Goal: Book appointment/travel/reservation

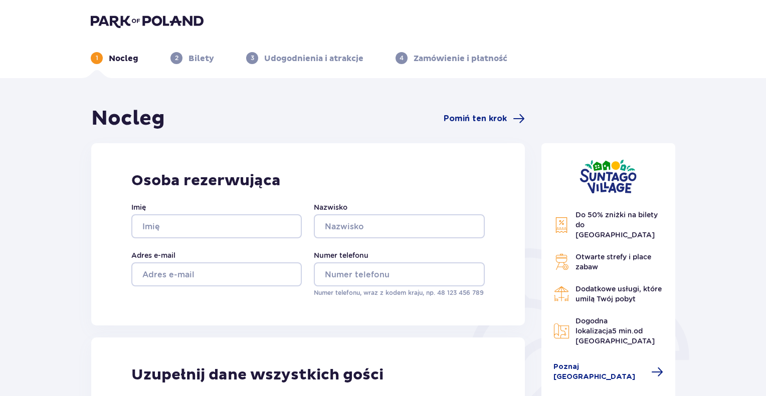
click at [120, 60] on p "Nocleg" at bounding box center [124, 58] width 30 height 11
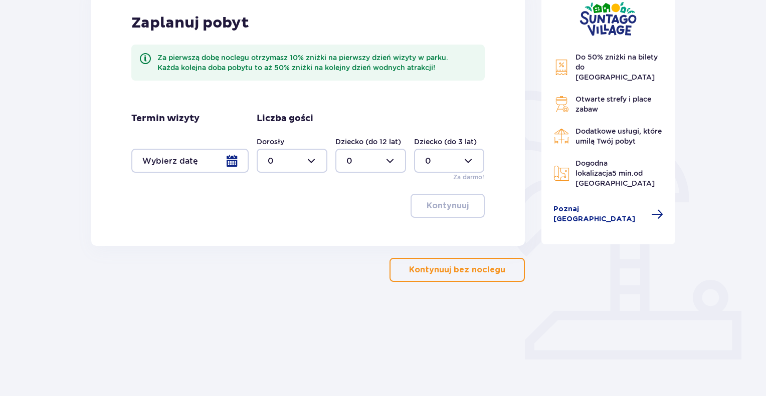
scroll to position [160, 0]
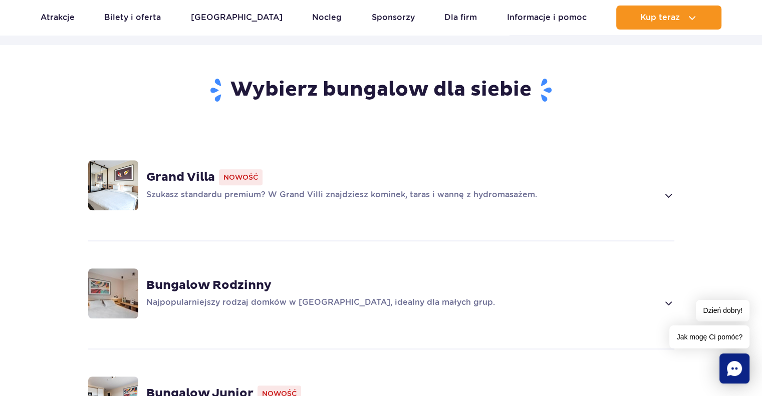
scroll to position [551, 0]
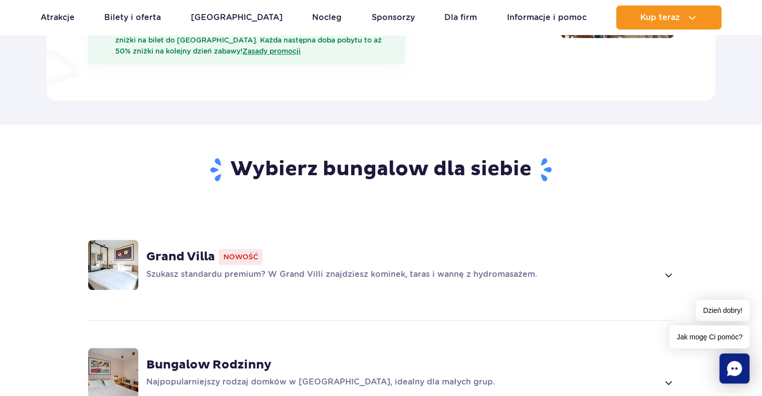
click at [192, 250] on strong "Grand Villa" at bounding box center [180, 257] width 69 height 15
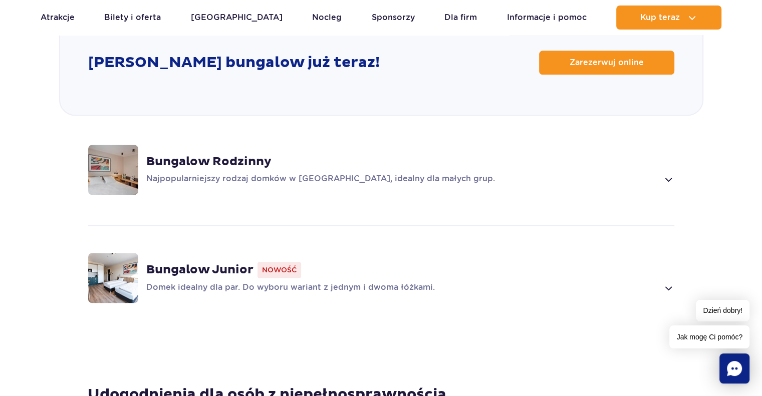
scroll to position [1093, 0]
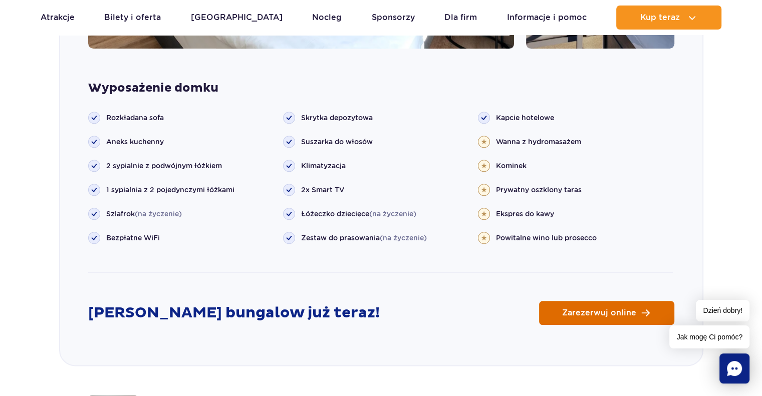
click at [603, 309] on span "Zarezerwuj online" at bounding box center [599, 313] width 74 height 8
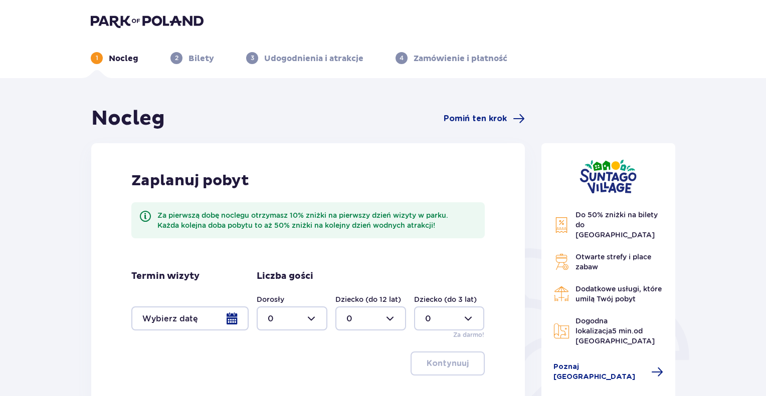
scroll to position [150, 0]
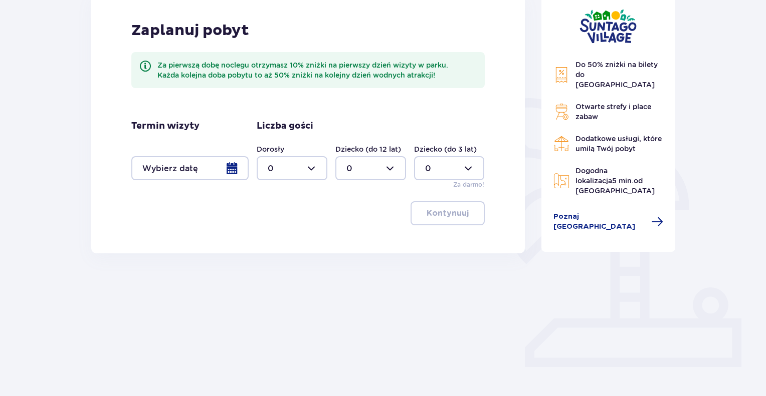
click at [233, 168] on div at bounding box center [189, 168] width 117 height 24
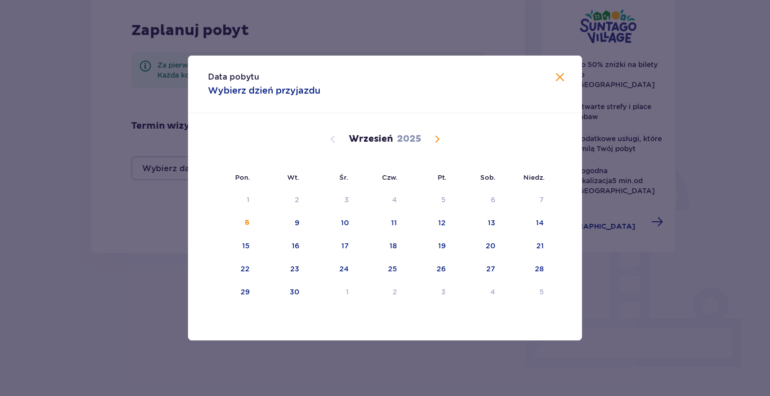
click at [435, 138] on span "Calendar" at bounding box center [437, 139] width 12 height 12
click at [439, 139] on span "Calendar" at bounding box center [437, 139] width 12 height 12
click at [442, 251] on div "14" at bounding box center [428, 247] width 49 height 22
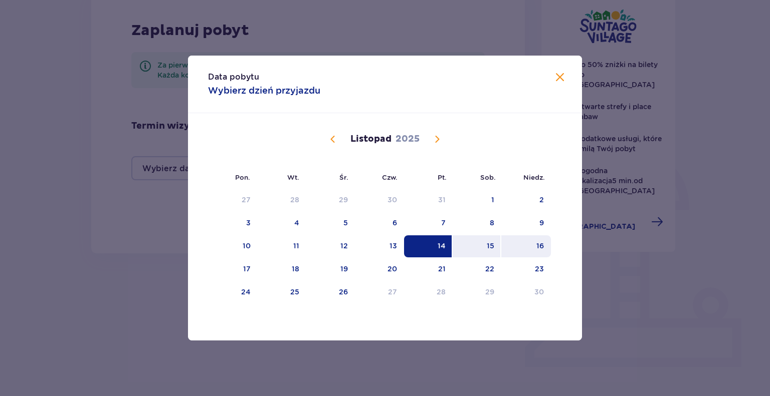
click at [541, 247] on div "16" at bounding box center [540, 246] width 8 height 10
type input "14.11.25 - 16.11.25"
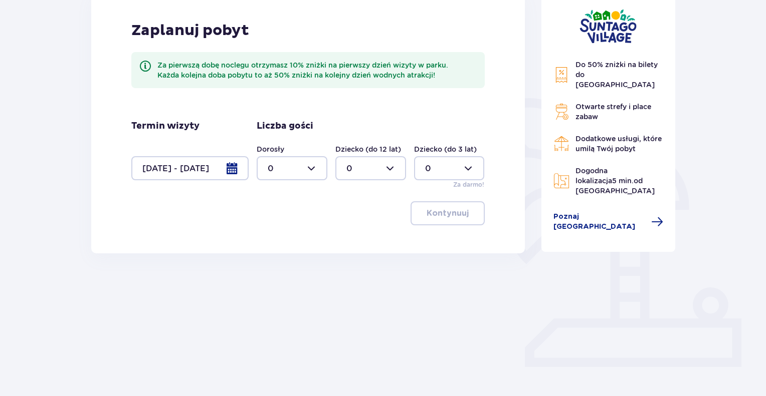
click at [314, 164] on div at bounding box center [292, 168] width 71 height 24
click at [273, 263] on div "8" at bounding box center [292, 267] width 49 height 11
type input "8"
click at [439, 209] on p "Kontynuuj" at bounding box center [448, 213] width 42 height 11
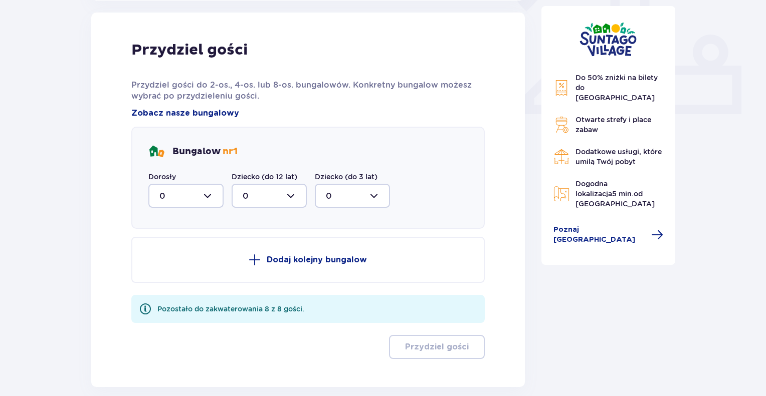
scroll to position [404, 0]
click at [209, 194] on div at bounding box center [185, 195] width 75 height 24
click at [163, 293] on p "8" at bounding box center [161, 294] width 5 height 11
type input "8"
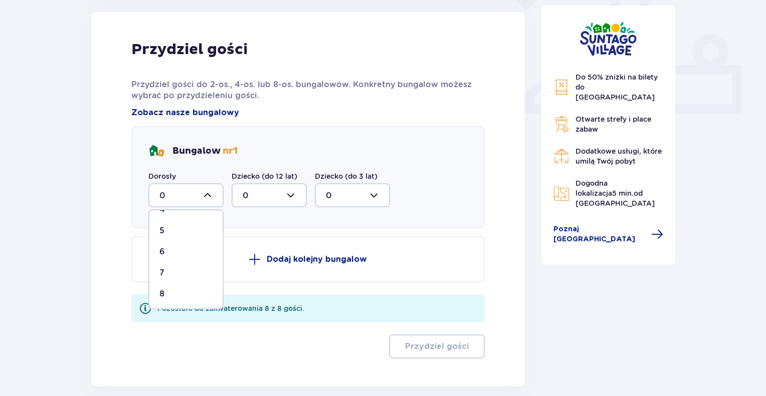
scroll to position [356, 0]
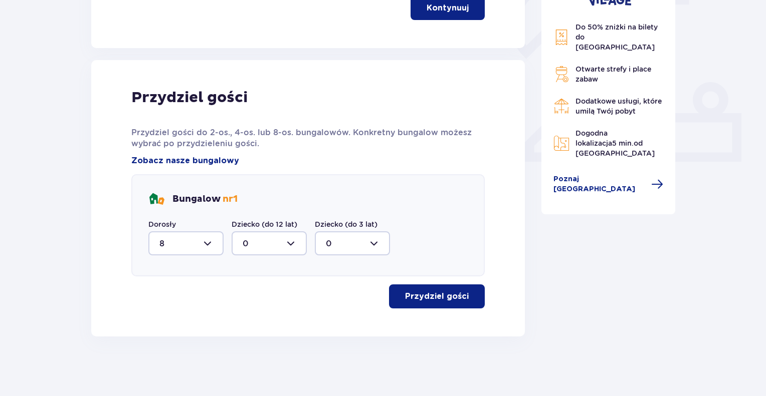
click at [449, 293] on p "Przydziel gości" at bounding box center [437, 296] width 64 height 11
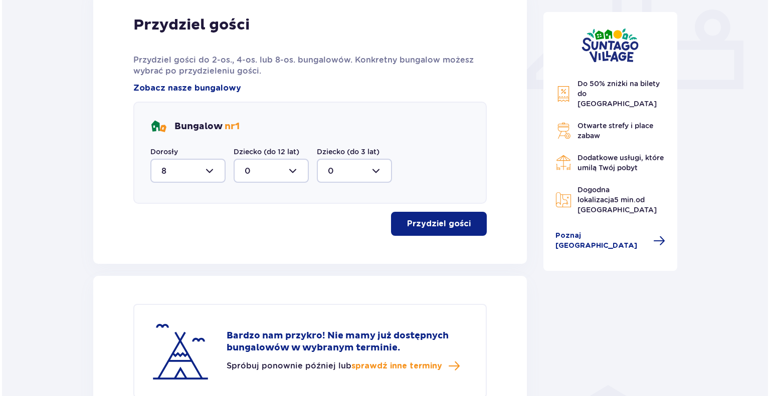
scroll to position [267, 0]
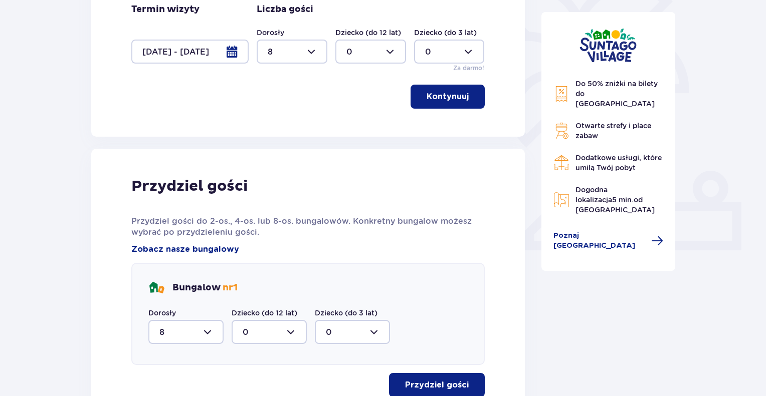
click at [234, 47] on div at bounding box center [189, 52] width 117 height 24
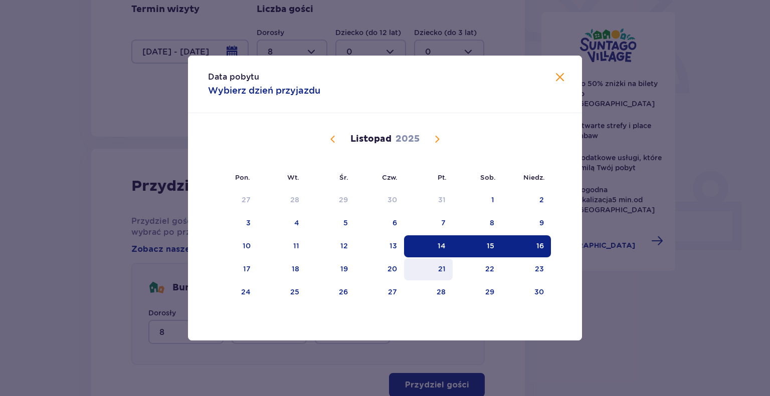
click at [440, 266] on div "21" at bounding box center [442, 269] width 8 height 10
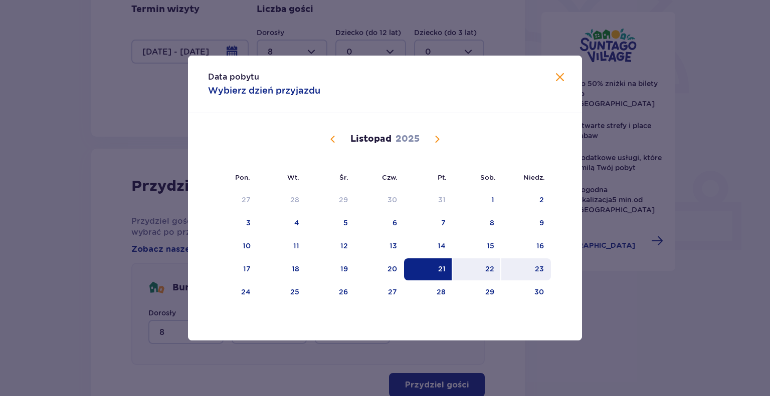
click at [540, 270] on div "23" at bounding box center [539, 269] width 9 height 10
type input "21.11.25 - 23.11.25"
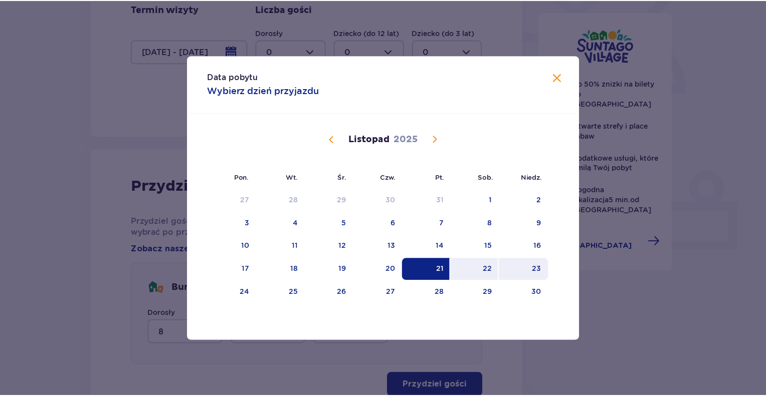
scroll to position [160, 0]
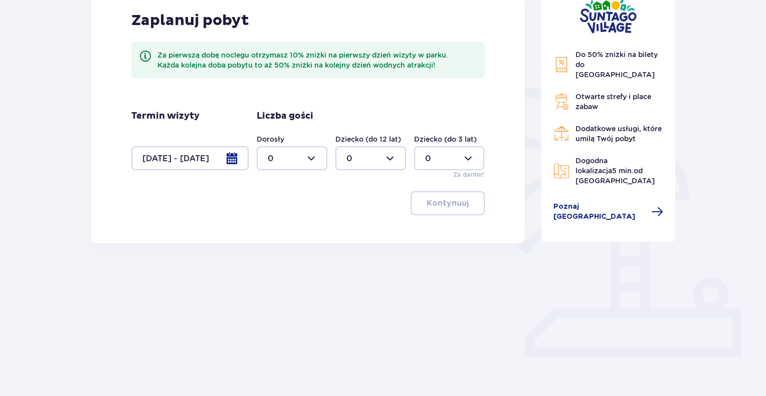
click at [308, 159] on div at bounding box center [292, 158] width 71 height 24
click at [277, 205] on div "8" at bounding box center [292, 206] width 49 height 11
type input "8"
click at [447, 205] on p "Kontynuuj" at bounding box center [448, 203] width 42 height 11
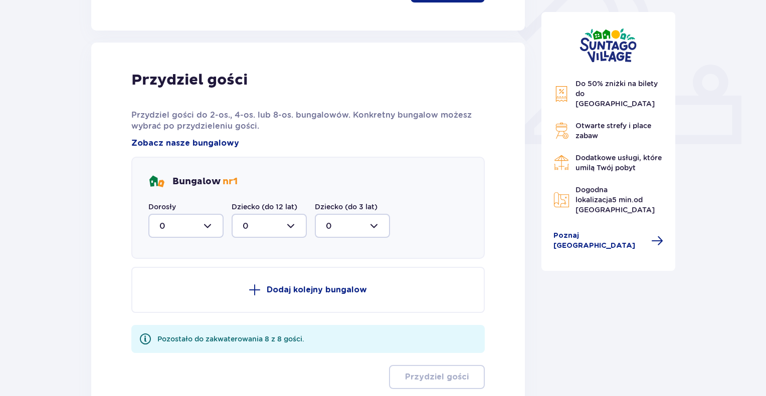
scroll to position [404, 0]
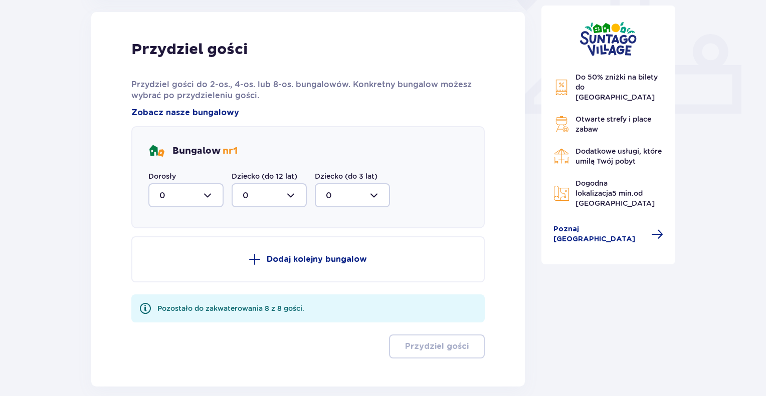
click at [204, 195] on div at bounding box center [185, 195] width 75 height 24
click at [161, 294] on p "8" at bounding box center [161, 294] width 5 height 11
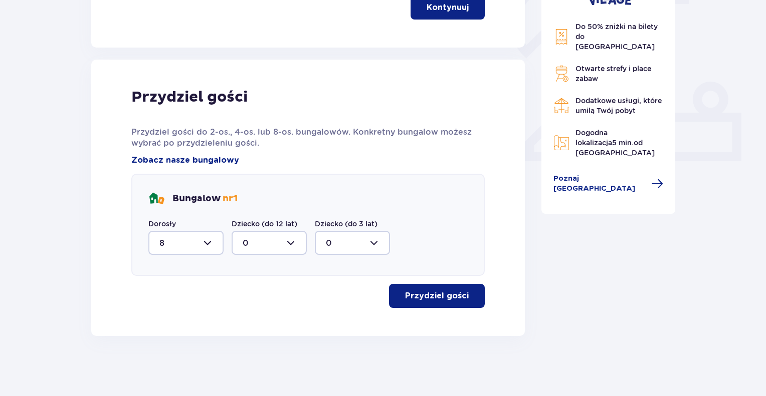
scroll to position [356, 0]
click at [445, 298] on p "Przydziel gości" at bounding box center [437, 296] width 64 height 11
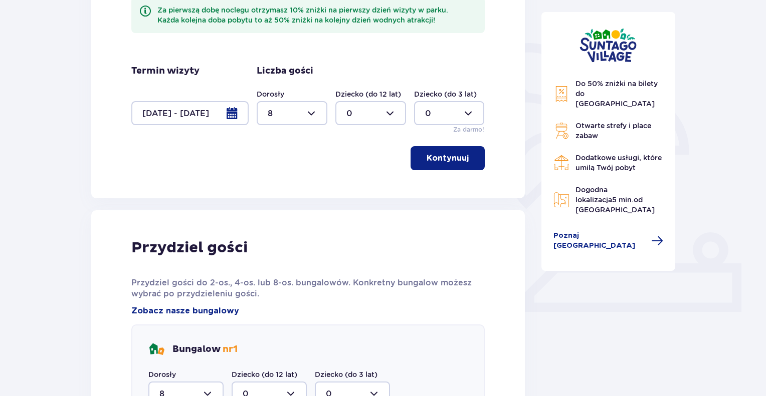
scroll to position [41, 0]
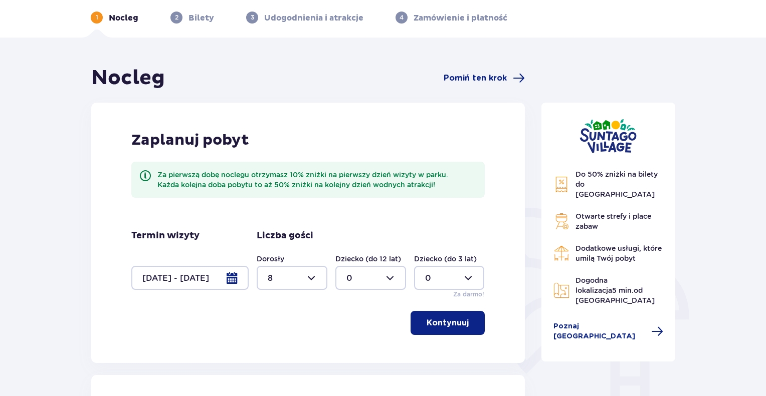
click at [231, 278] on div at bounding box center [189, 278] width 117 height 24
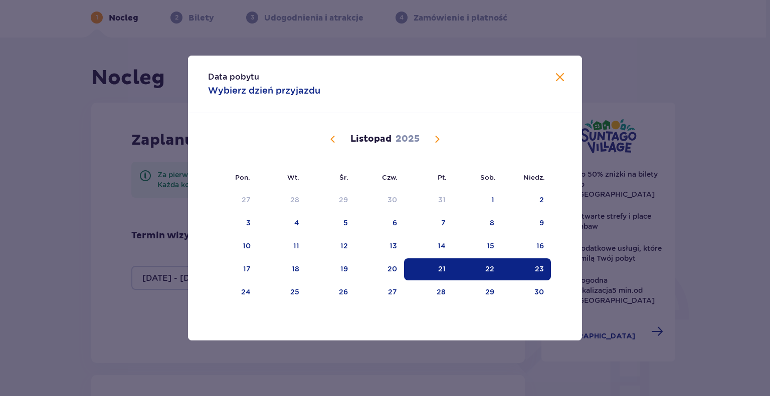
click at [736, 190] on div "Data pobytu Wybierz dzień przyjazdu Pon. Wt. Śr. Czw. Pt. Sob. Niedz. Październ…" at bounding box center [385, 198] width 770 height 396
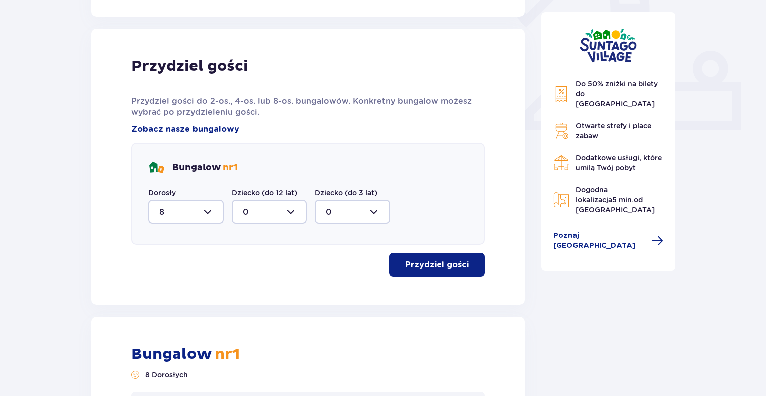
scroll to position [391, 0]
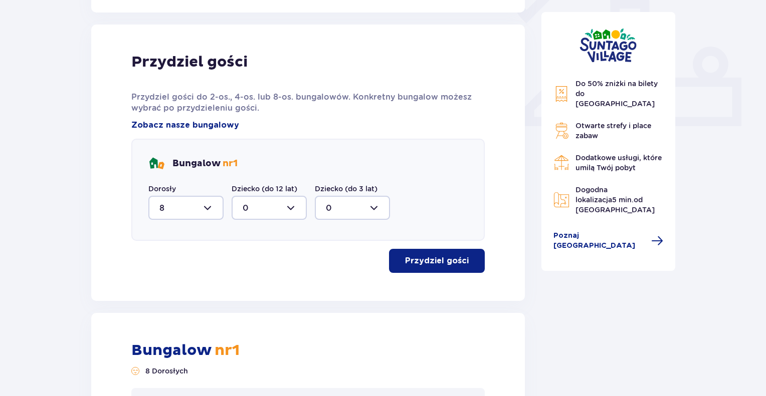
click at [205, 206] on div at bounding box center [185, 208] width 75 height 24
click at [166, 145] on div "4" at bounding box center [185, 144] width 53 height 11
type input "4"
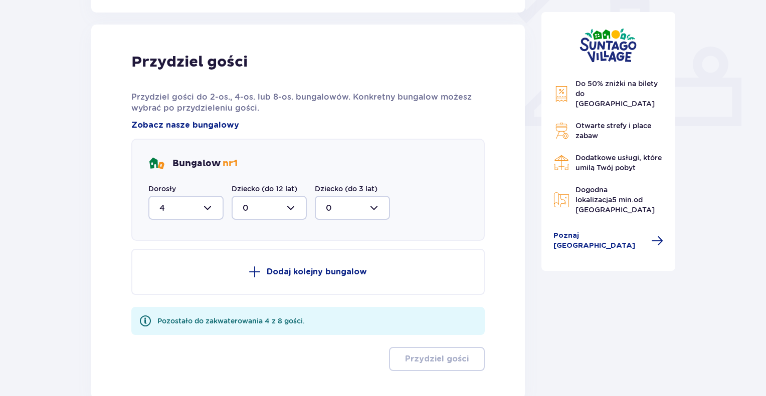
click at [293, 272] on p "Dodaj kolejny bungalow" at bounding box center [317, 272] width 100 height 11
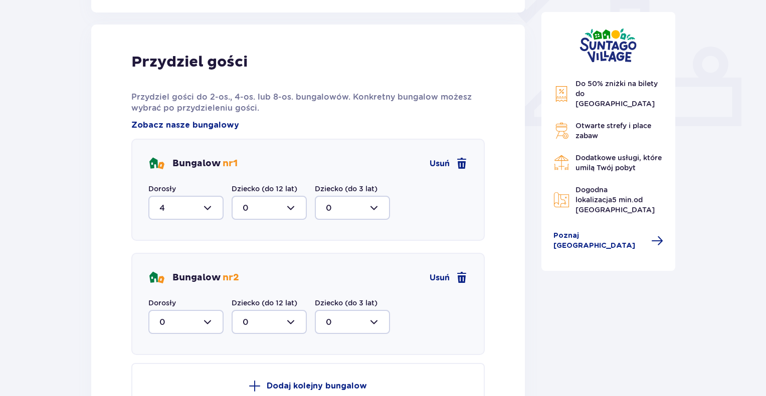
click at [208, 322] on div at bounding box center [185, 322] width 75 height 24
click at [165, 289] on div "4" at bounding box center [185, 292] width 53 height 11
type input "4"
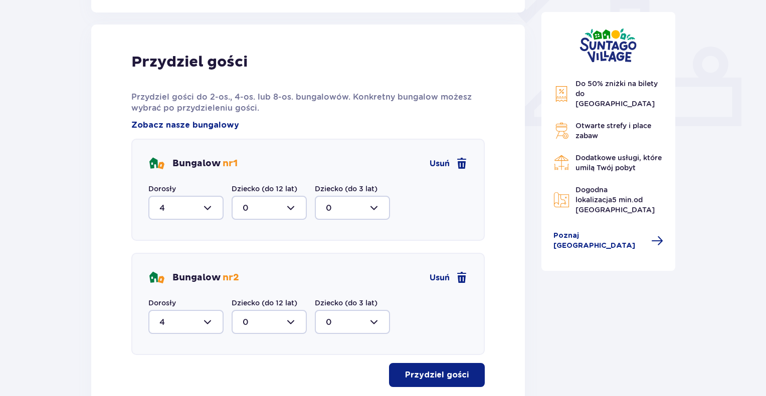
click at [439, 371] on p "Przydziel gości" at bounding box center [437, 375] width 64 height 11
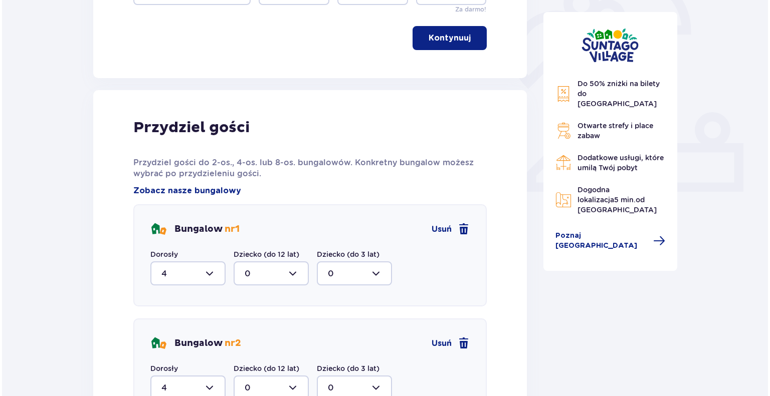
scroll to position [204, 0]
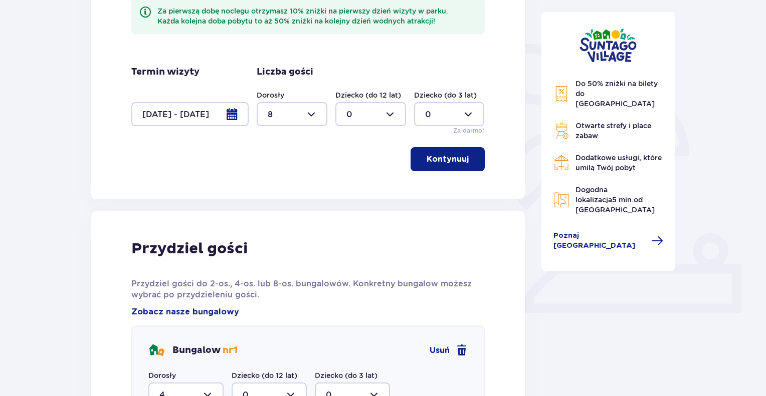
click at [228, 112] on div at bounding box center [189, 114] width 117 height 24
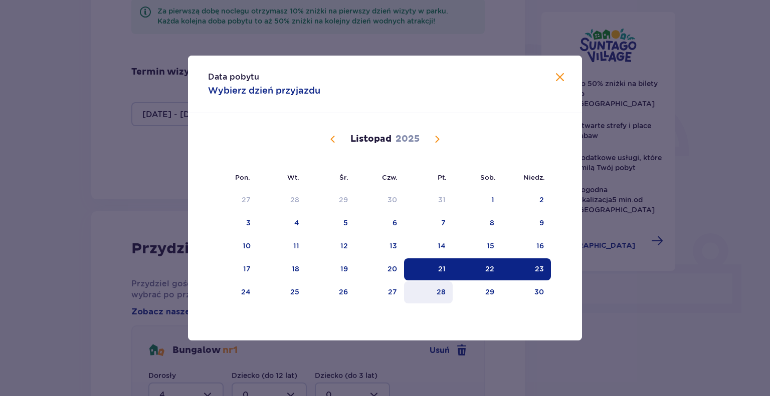
click at [440, 288] on div "28" at bounding box center [441, 292] width 9 height 10
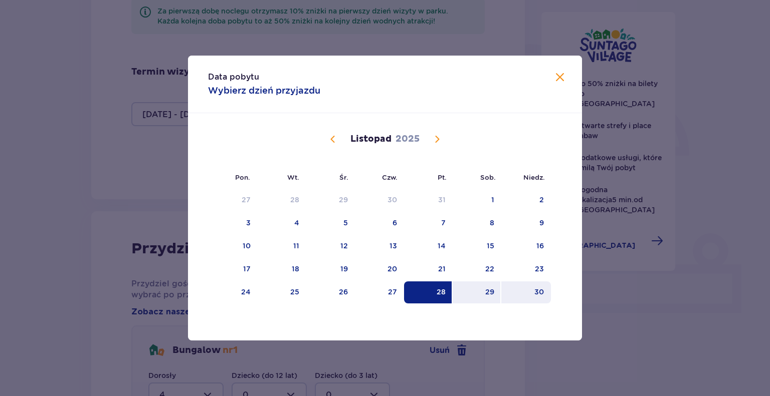
click at [535, 291] on div "30" at bounding box center [539, 292] width 10 height 10
type input "28.11.25 - 30.11.25"
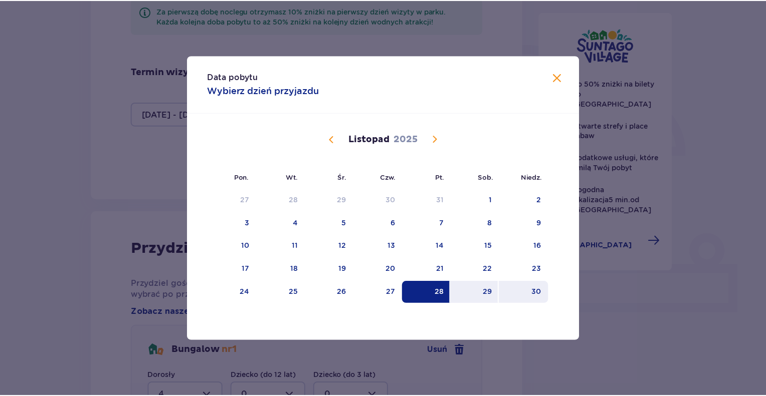
scroll to position [160, 0]
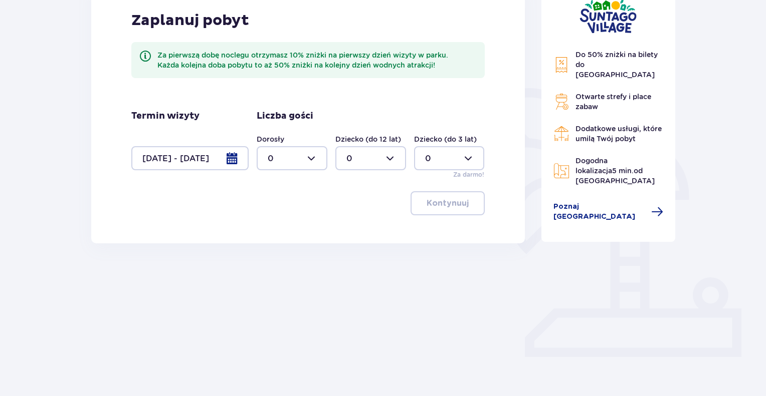
click at [311, 158] on div at bounding box center [292, 158] width 71 height 24
click at [277, 208] on div "8" at bounding box center [292, 206] width 49 height 11
type input "8"
click at [451, 204] on p "Kontynuuj" at bounding box center [448, 203] width 42 height 11
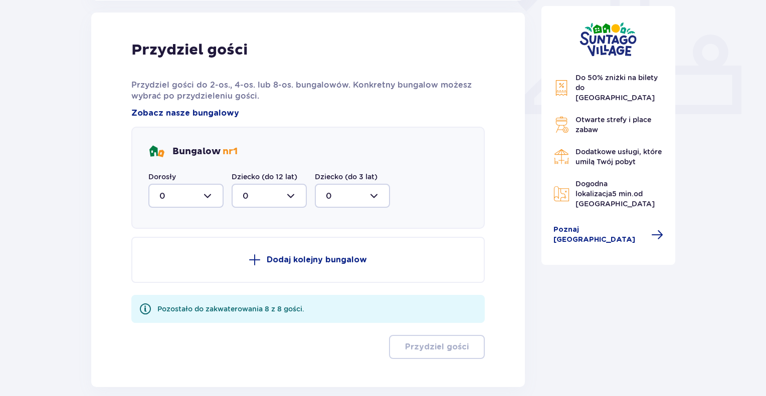
scroll to position [404, 0]
click at [210, 196] on div at bounding box center [185, 195] width 75 height 24
click at [172, 292] on div "8" at bounding box center [185, 294] width 53 height 11
type input "8"
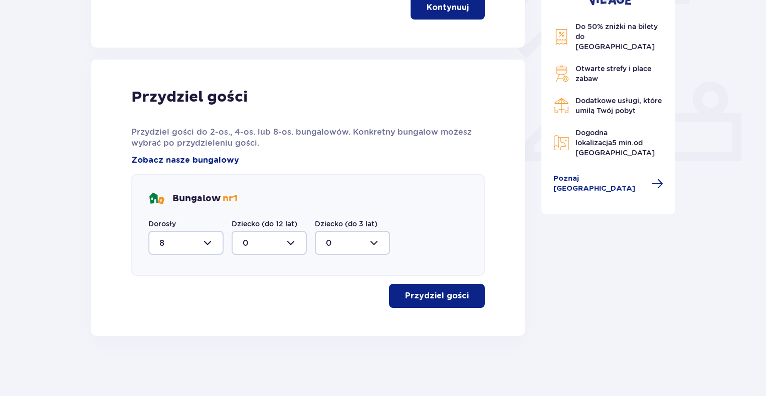
scroll to position [356, 0]
click at [431, 295] on p "Przydziel gości" at bounding box center [437, 296] width 64 height 11
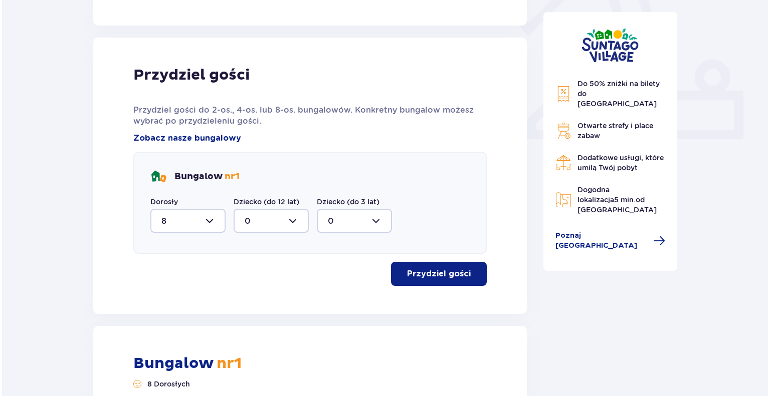
scroll to position [291, 0]
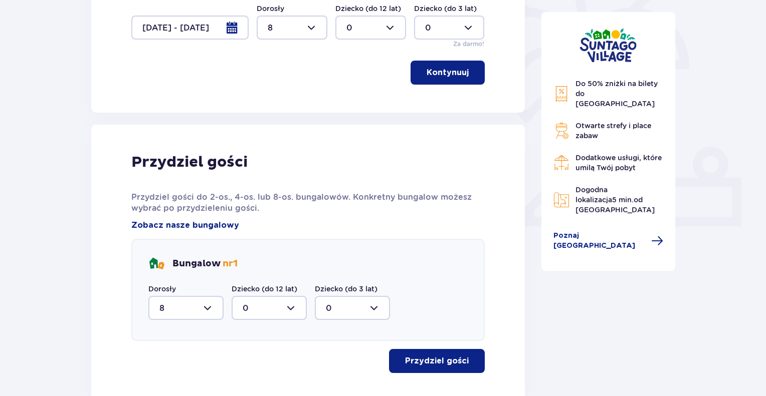
click at [231, 28] on div at bounding box center [189, 28] width 117 height 24
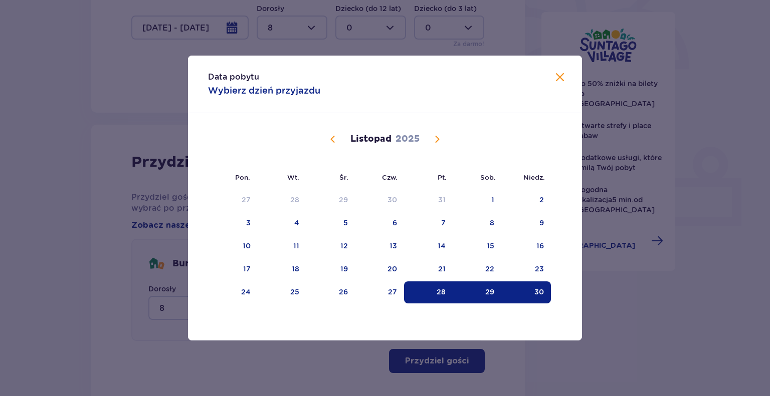
click at [438, 140] on span "Calendar" at bounding box center [437, 139] width 12 height 12
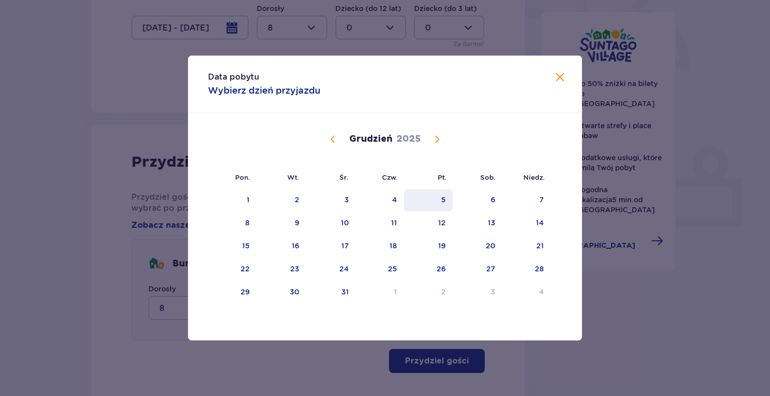
click at [445, 202] on div "5" at bounding box center [443, 200] width 5 height 10
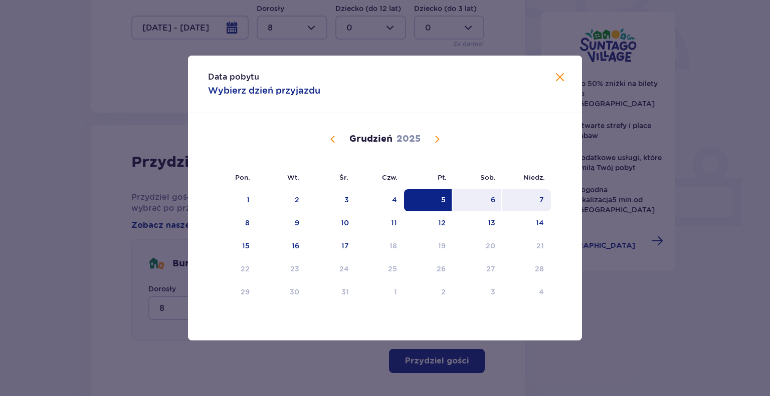
click at [536, 200] on div "7" at bounding box center [526, 200] width 49 height 22
type input "05.12.25 - 07.12.25"
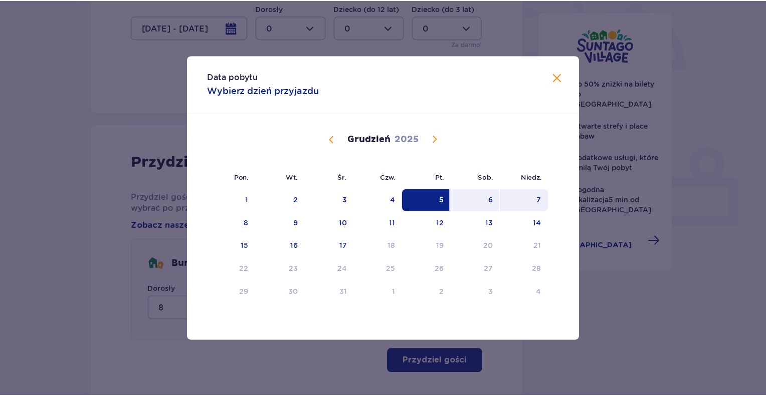
scroll to position [160, 0]
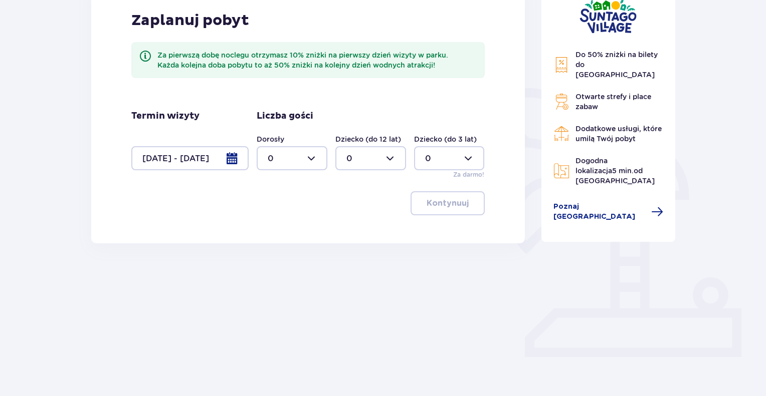
click at [313, 158] on div at bounding box center [292, 158] width 71 height 24
click at [277, 254] on div "8" at bounding box center [292, 257] width 49 height 11
type input "8"
click at [453, 206] on p "Kontynuuj" at bounding box center [448, 203] width 42 height 11
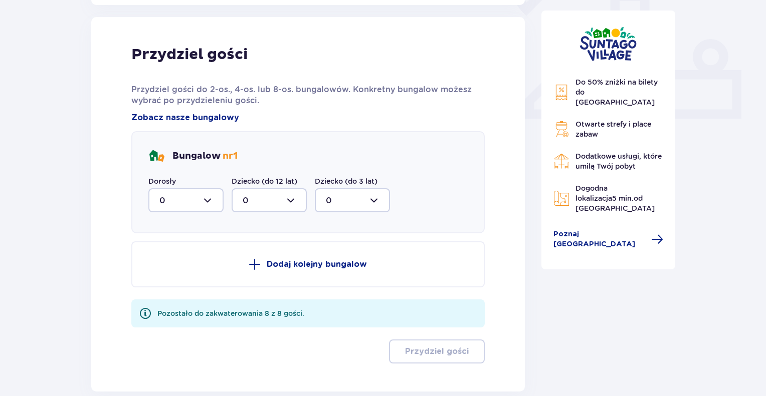
scroll to position [404, 0]
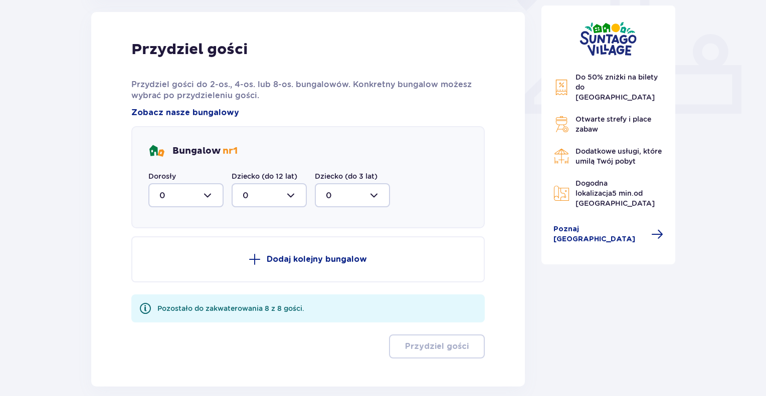
click at [209, 192] on div at bounding box center [185, 195] width 75 height 24
click at [163, 292] on p "8" at bounding box center [161, 294] width 5 height 11
type input "8"
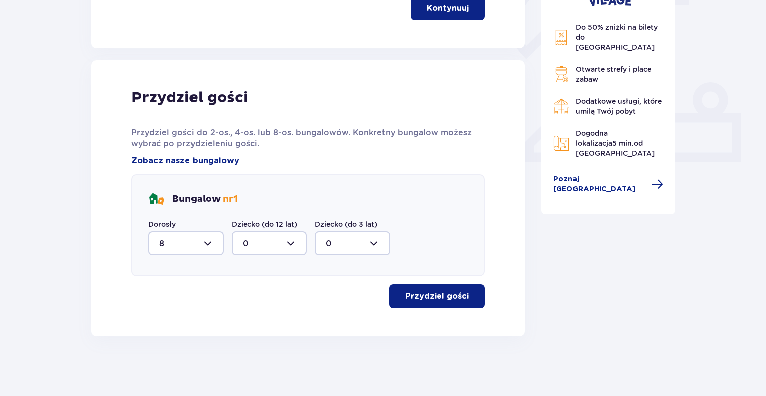
click at [429, 294] on p "Przydziel gości" at bounding box center [437, 296] width 64 height 11
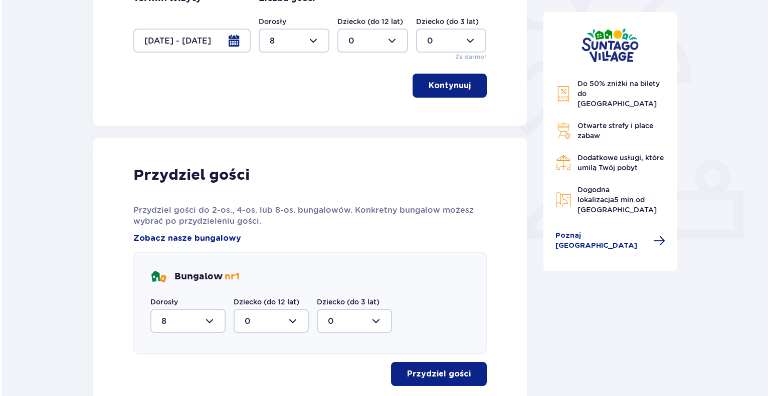
scroll to position [191, 0]
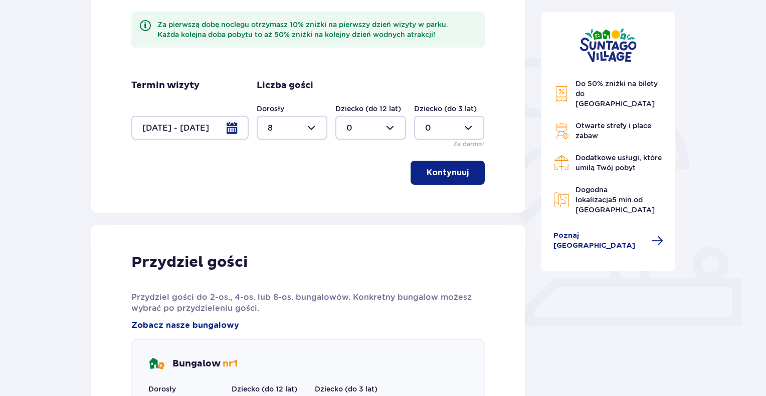
click at [233, 127] on div at bounding box center [189, 128] width 117 height 24
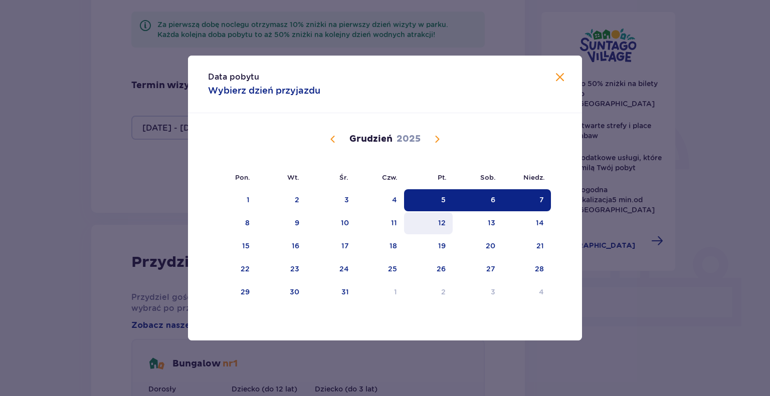
click at [440, 223] on div "12" at bounding box center [442, 223] width 8 height 10
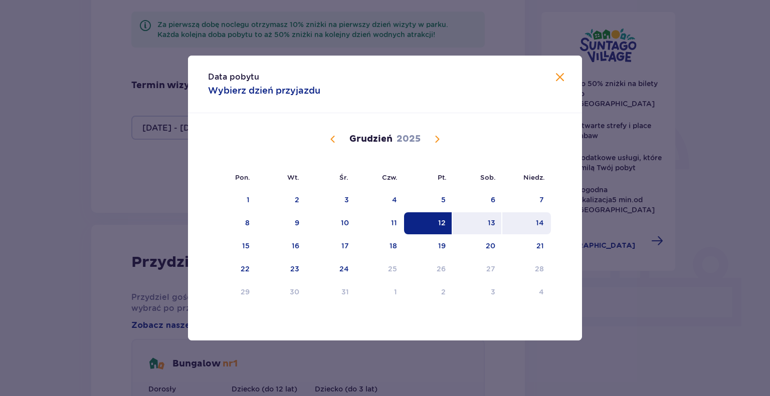
click at [535, 222] on div "14" at bounding box center [526, 223] width 49 height 22
type input "12.12.25 - 14.12.25"
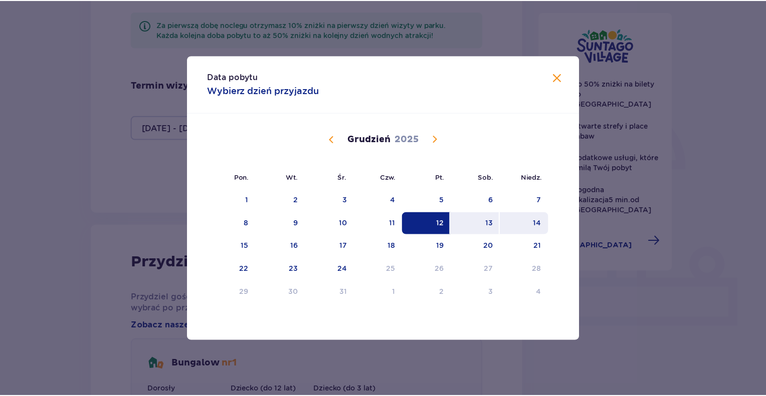
scroll to position [160, 0]
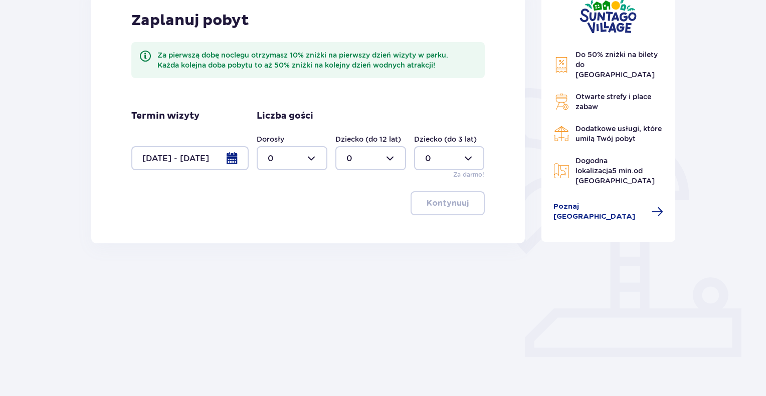
click at [311, 158] on div at bounding box center [292, 158] width 71 height 24
click at [272, 258] on p "8" at bounding box center [270, 257] width 5 height 11
type input "8"
click at [448, 202] on p "Kontynuuj" at bounding box center [448, 203] width 42 height 11
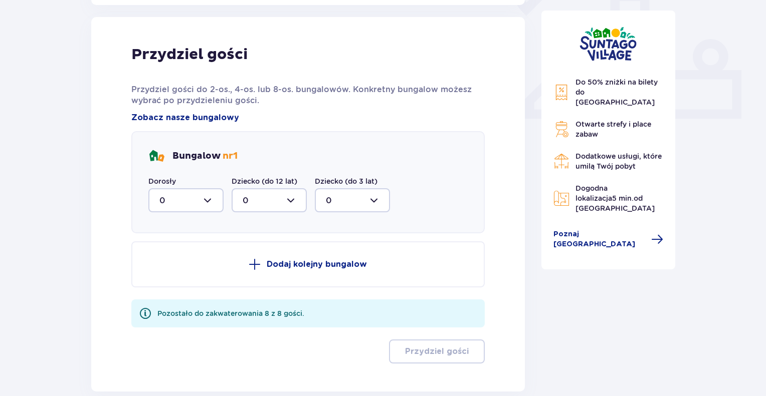
scroll to position [404, 0]
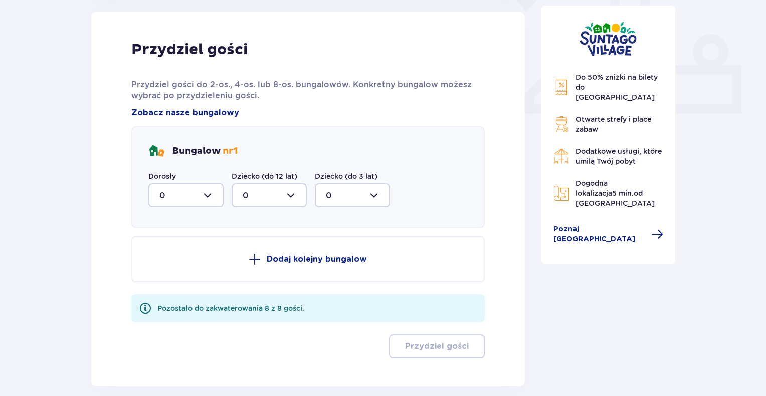
click at [206, 195] on div at bounding box center [185, 195] width 75 height 24
click at [162, 289] on p "8" at bounding box center [161, 294] width 5 height 11
type input "8"
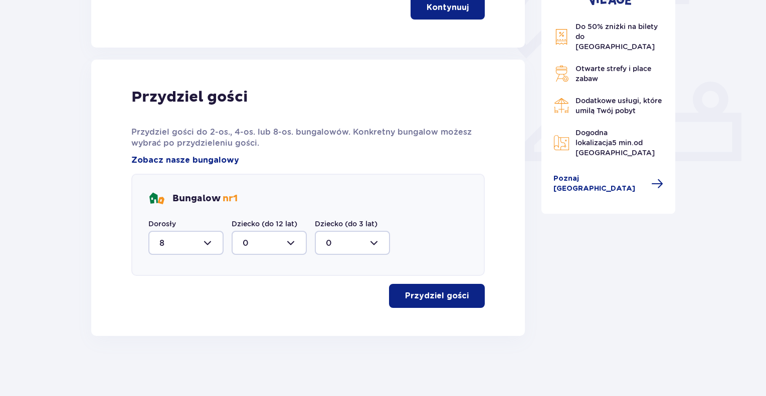
scroll to position [356, 0]
click at [454, 291] on p "Przydziel gości" at bounding box center [437, 296] width 64 height 11
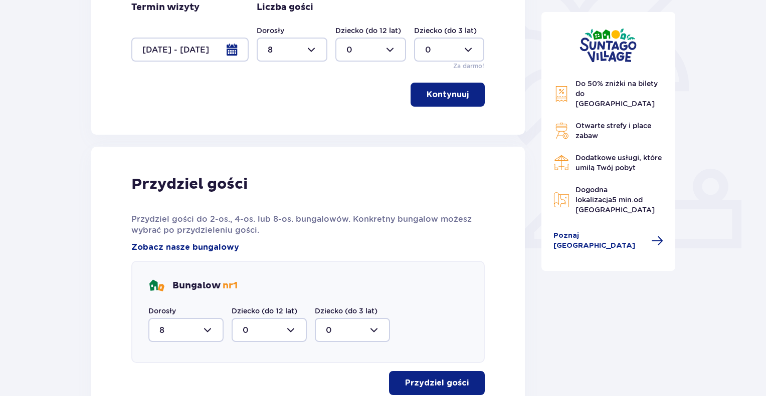
scroll to position [141, 0]
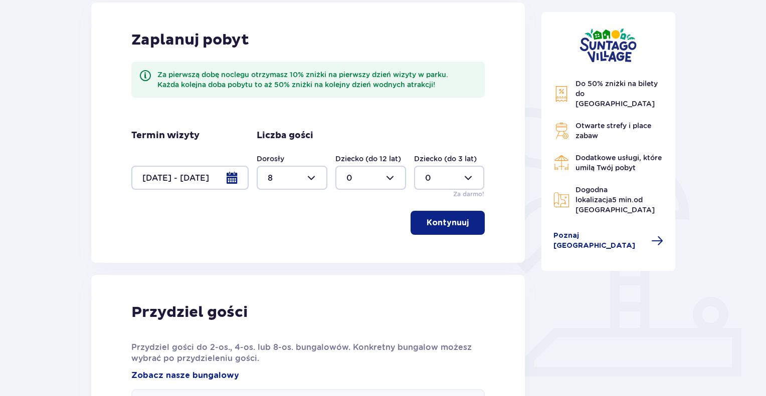
click at [231, 177] on div at bounding box center [189, 178] width 117 height 24
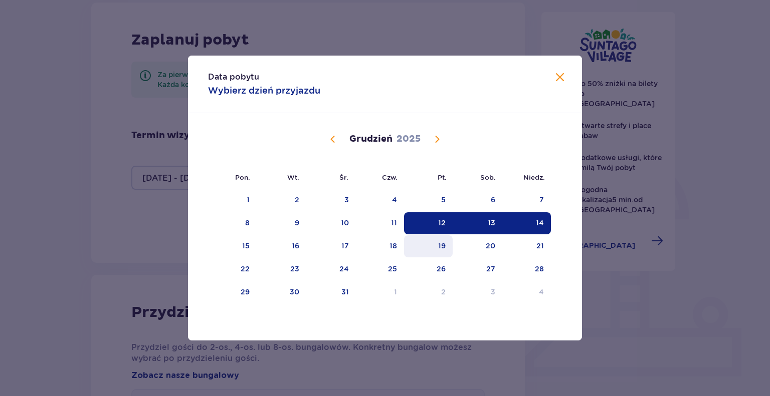
click at [439, 243] on div "19" at bounding box center [442, 246] width 8 height 10
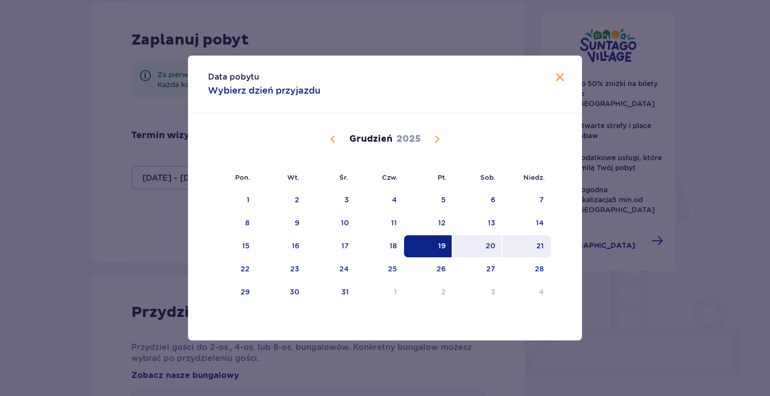
click at [543, 243] on div "21" at bounding box center [540, 246] width 8 height 10
type input "19.12.25 - 21.12.25"
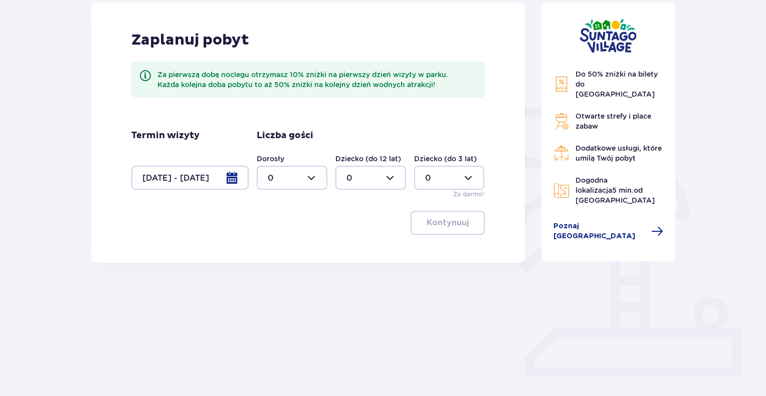
click at [235, 177] on div at bounding box center [189, 178] width 117 height 24
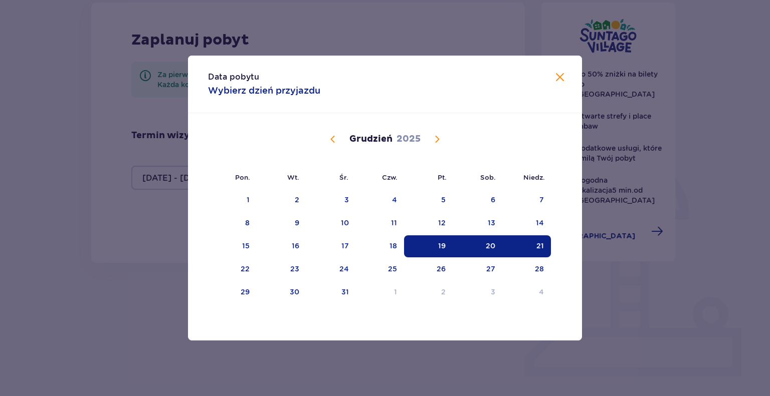
click at [667, 270] on div "Data pobytu Wybierz dzień przyjazdu Pon. Wt. Śr. Czw. Pt. Sob. Niedz. Listopad …" at bounding box center [385, 198] width 770 height 396
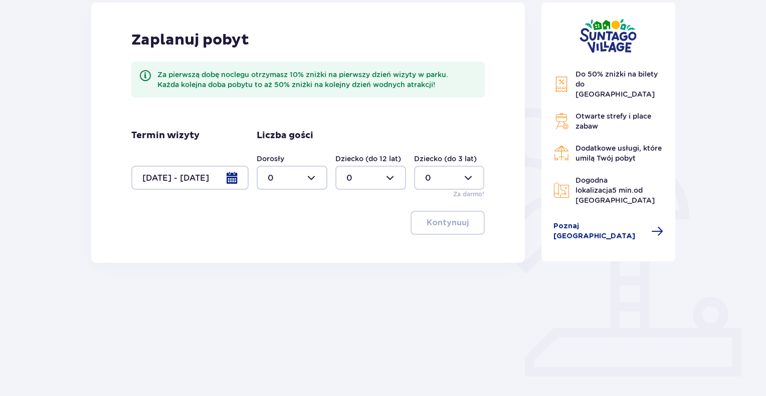
click at [308, 175] on div at bounding box center [292, 178] width 71 height 24
click at [269, 277] on p "8" at bounding box center [270, 276] width 5 height 11
type input "8"
click at [446, 222] on p "Kontynuuj" at bounding box center [448, 223] width 42 height 11
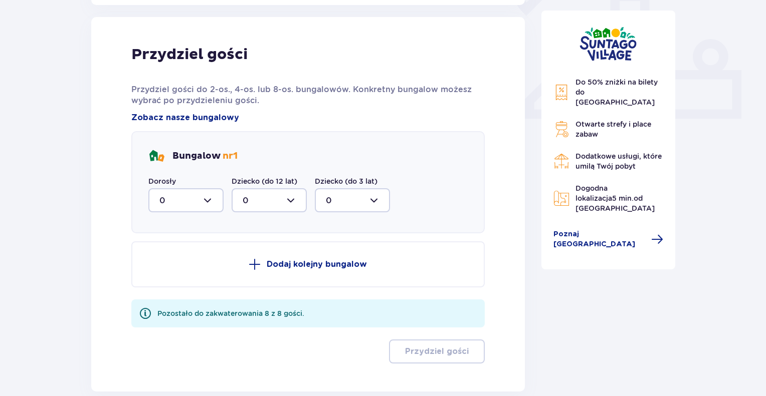
scroll to position [404, 0]
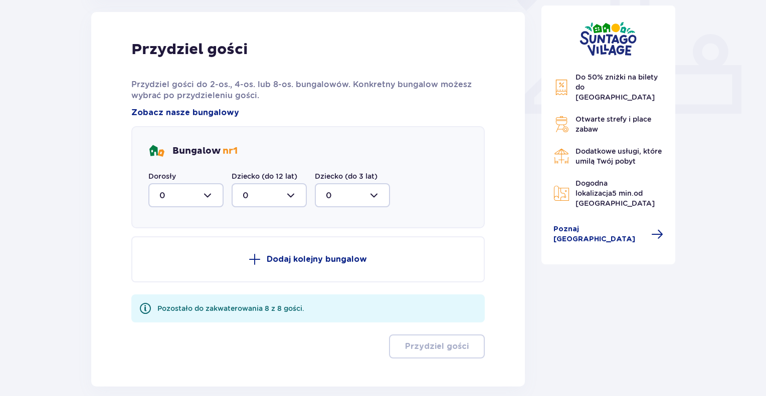
click at [206, 196] on div at bounding box center [185, 195] width 75 height 24
click at [172, 293] on div "8" at bounding box center [185, 294] width 53 height 11
type input "8"
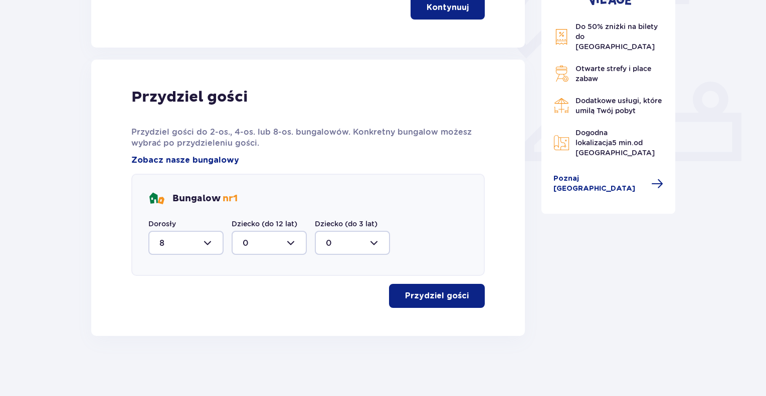
scroll to position [356, 0]
click at [447, 298] on p "Przydziel gości" at bounding box center [437, 296] width 64 height 11
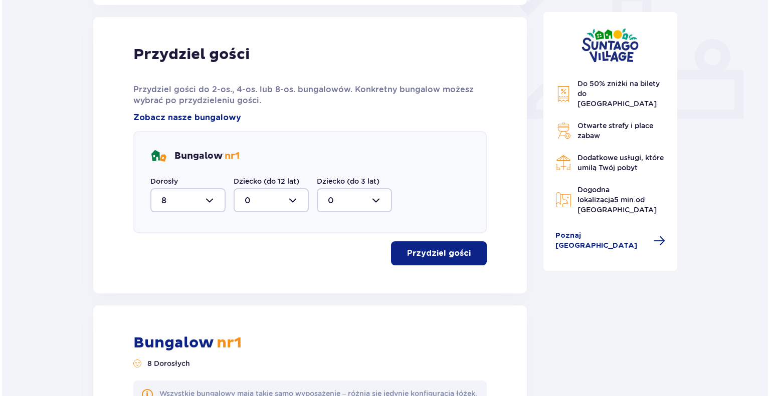
scroll to position [291, 0]
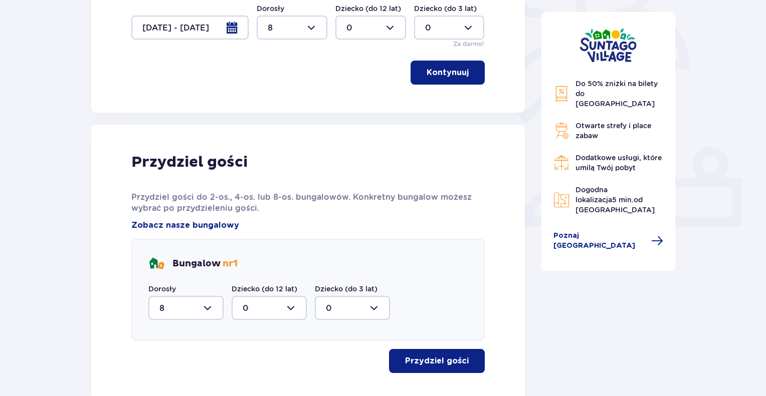
click at [232, 25] on div at bounding box center [189, 28] width 117 height 24
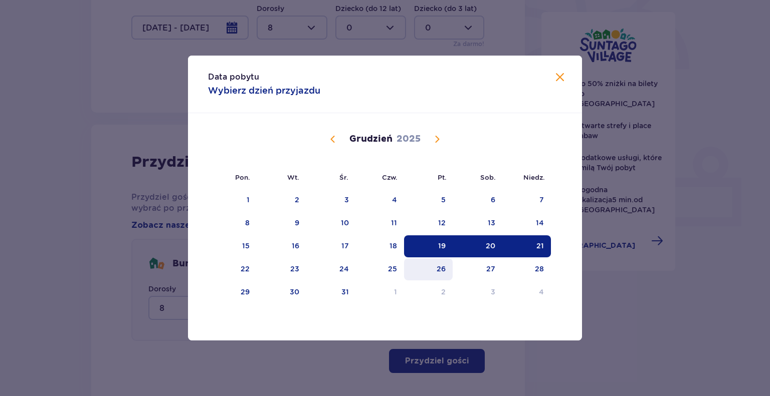
click at [443, 268] on div "26" at bounding box center [441, 269] width 9 height 10
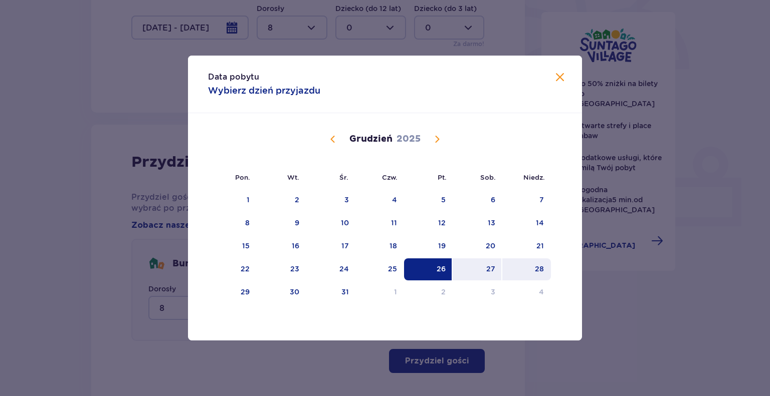
click at [541, 272] on div "28" at bounding box center [539, 269] width 9 height 10
type input "26.12.25 - 28.12.25"
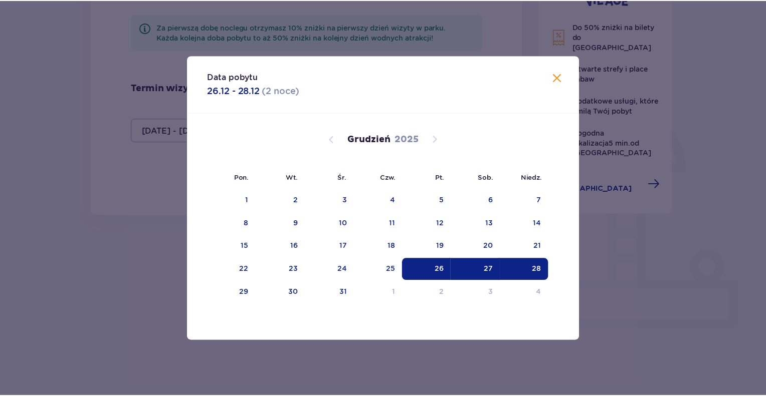
scroll to position [160, 0]
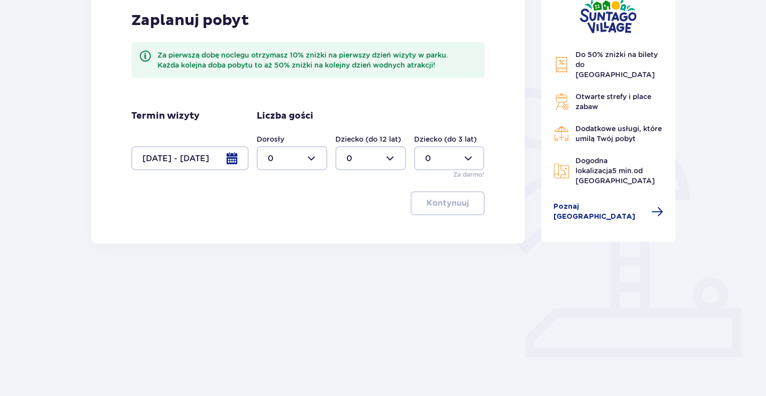
click at [307, 158] on div at bounding box center [292, 158] width 71 height 24
click at [273, 202] on div "8" at bounding box center [292, 206] width 49 height 11
type input "8"
click at [449, 202] on p "Kontynuuj" at bounding box center [448, 203] width 42 height 11
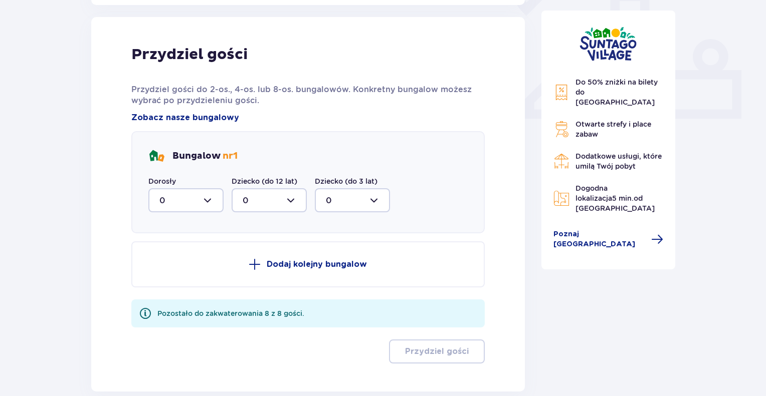
scroll to position [404, 0]
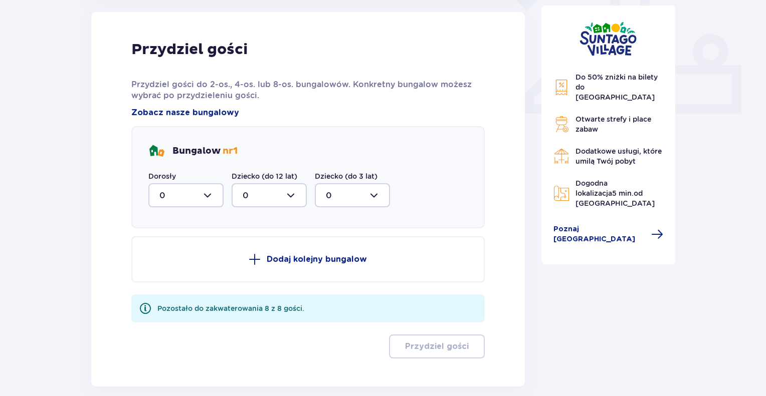
click at [205, 193] on div at bounding box center [185, 195] width 75 height 24
click at [159, 294] on p "8" at bounding box center [161, 294] width 5 height 11
type input "8"
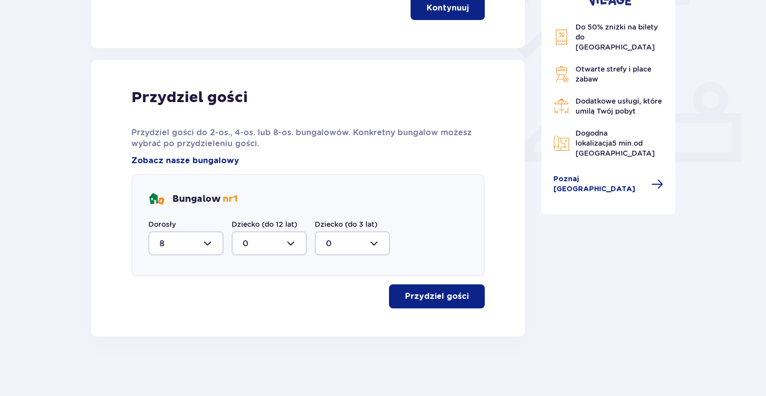
click at [444, 295] on p "Przydziel gości" at bounding box center [437, 296] width 64 height 11
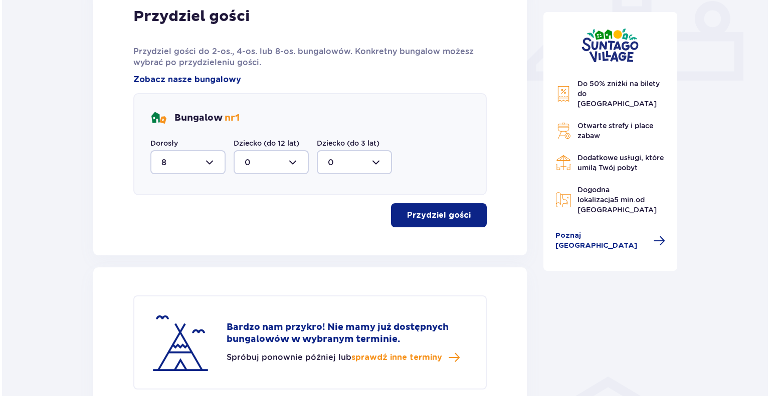
scroll to position [267, 0]
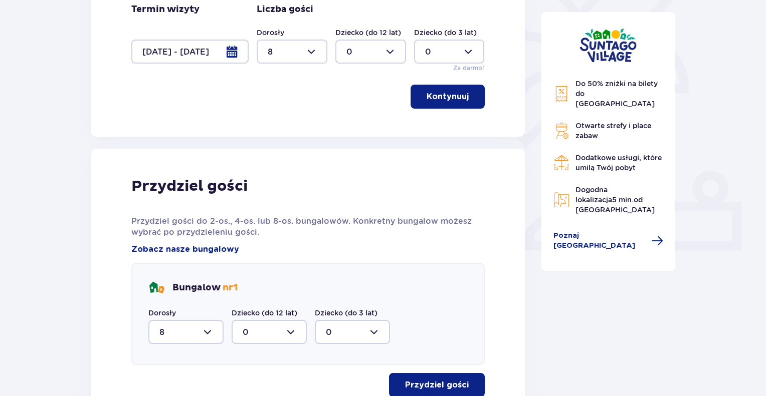
click at [231, 52] on div at bounding box center [189, 52] width 117 height 24
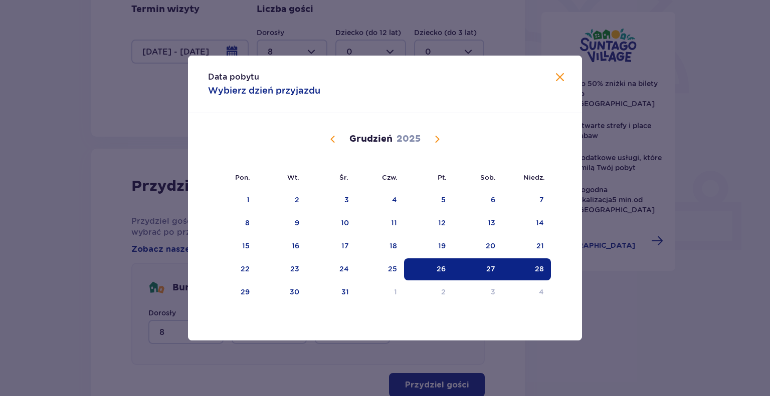
click at [333, 138] on span "Calendar" at bounding box center [333, 139] width 12 height 12
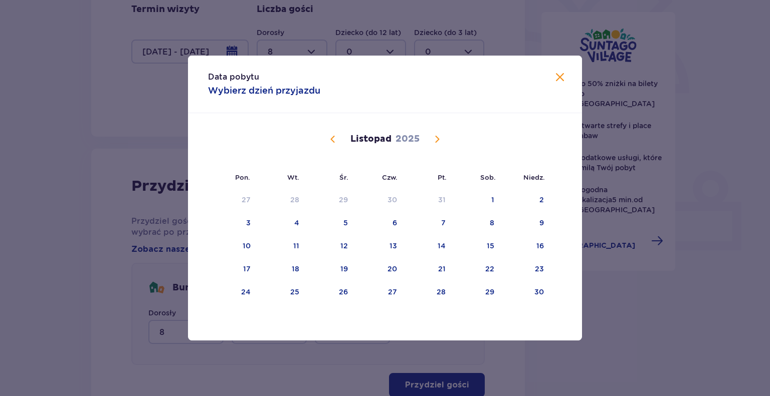
click at [439, 141] on span "Calendar" at bounding box center [437, 139] width 12 height 12
